Goal: Transaction & Acquisition: Purchase product/service

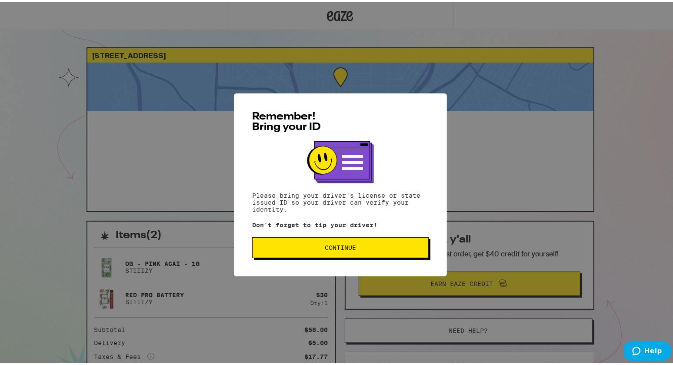
scroll to position [70, 0]
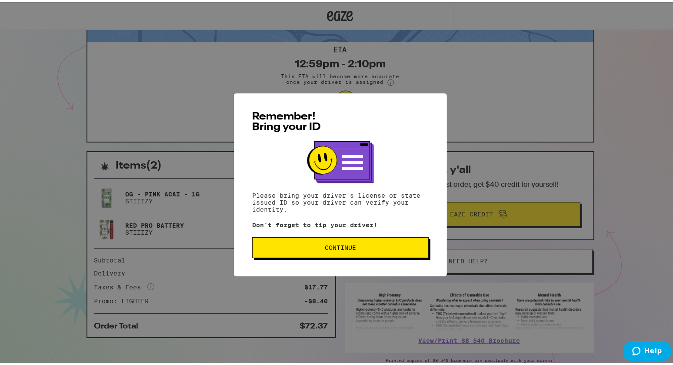
click at [329, 251] on button "Continue" at bounding box center [340, 245] width 176 height 21
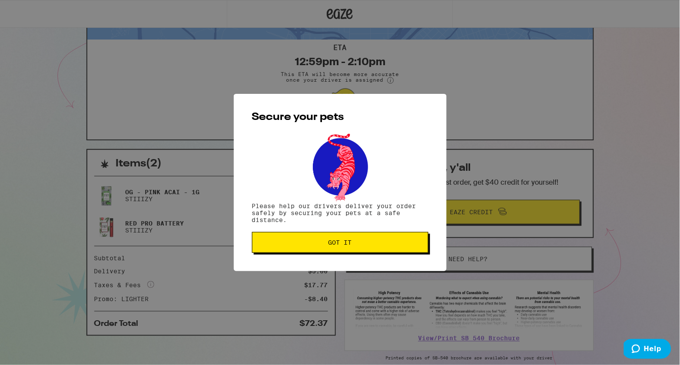
click at [329, 251] on button "Got it" at bounding box center [340, 242] width 176 height 21
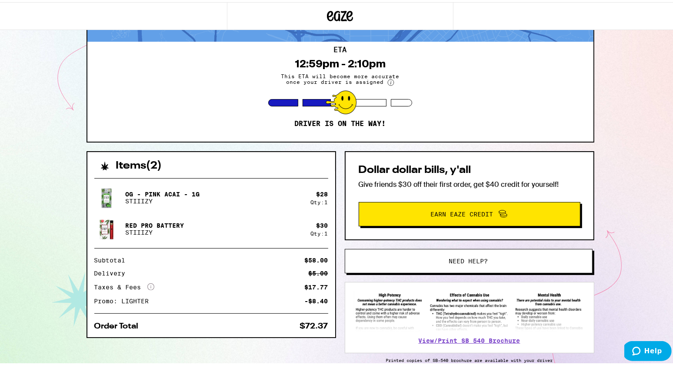
scroll to position [0, 0]
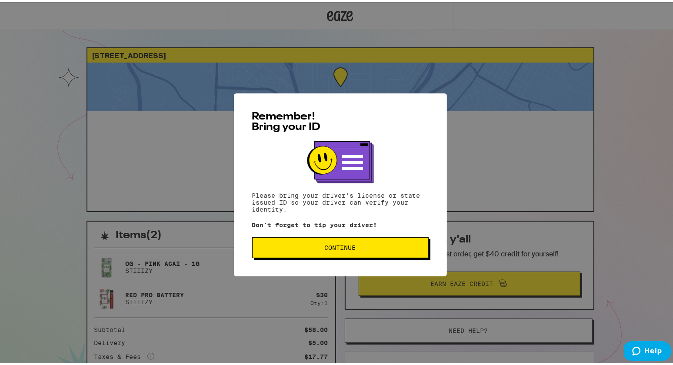
click at [329, 241] on button "Continue" at bounding box center [340, 245] width 176 height 21
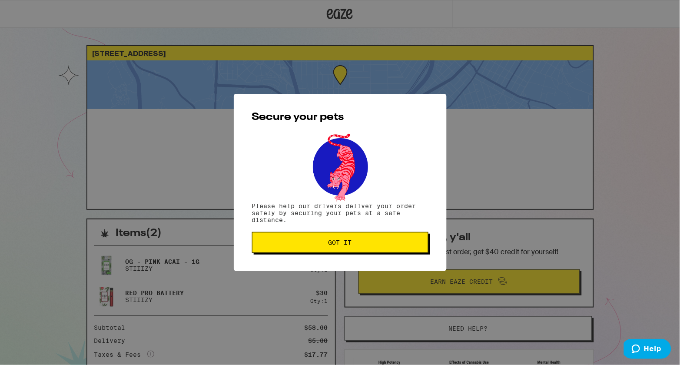
click at [329, 241] on span "Got it" at bounding box center [340, 242] width 23 height 6
